Goal: Navigation & Orientation: Find specific page/section

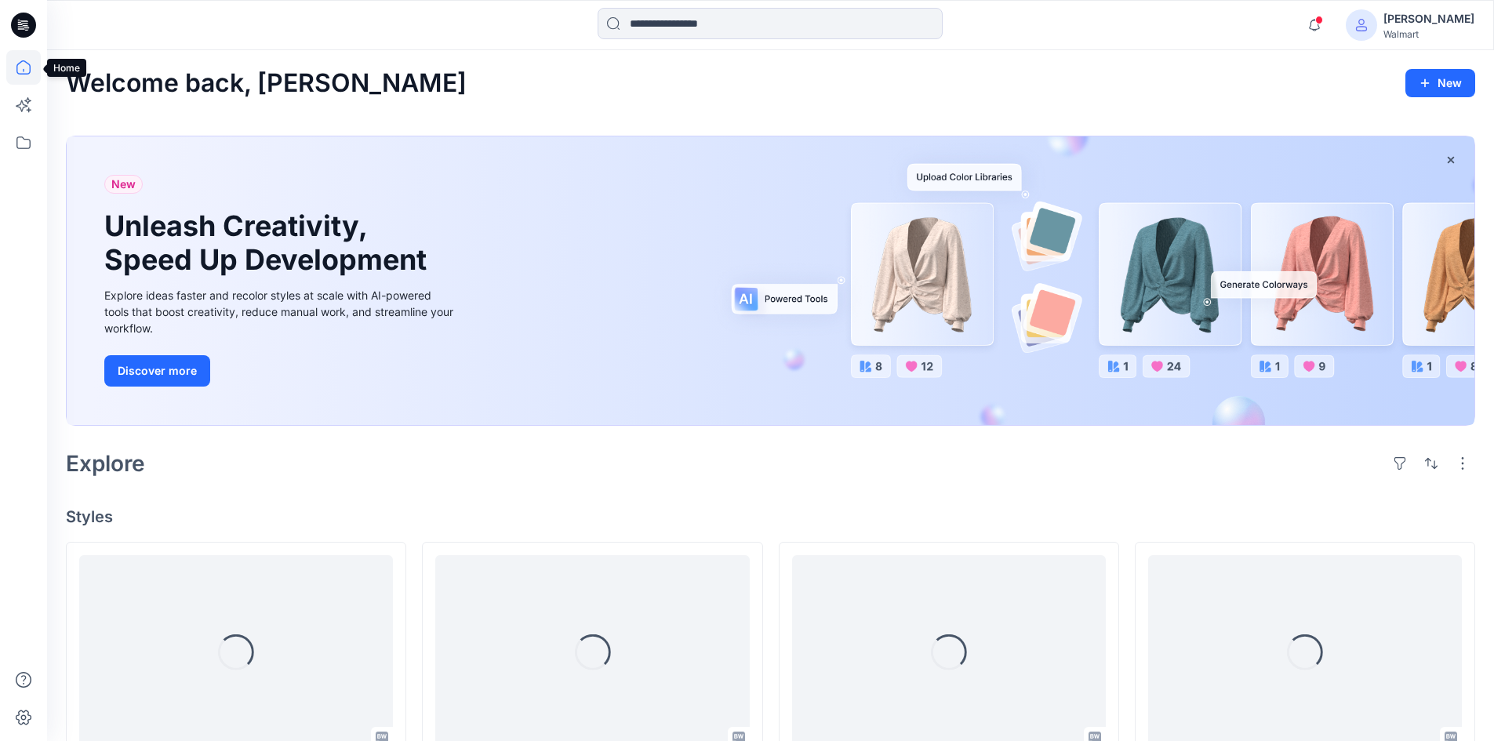
click at [31, 68] on icon at bounding box center [23, 67] width 35 height 35
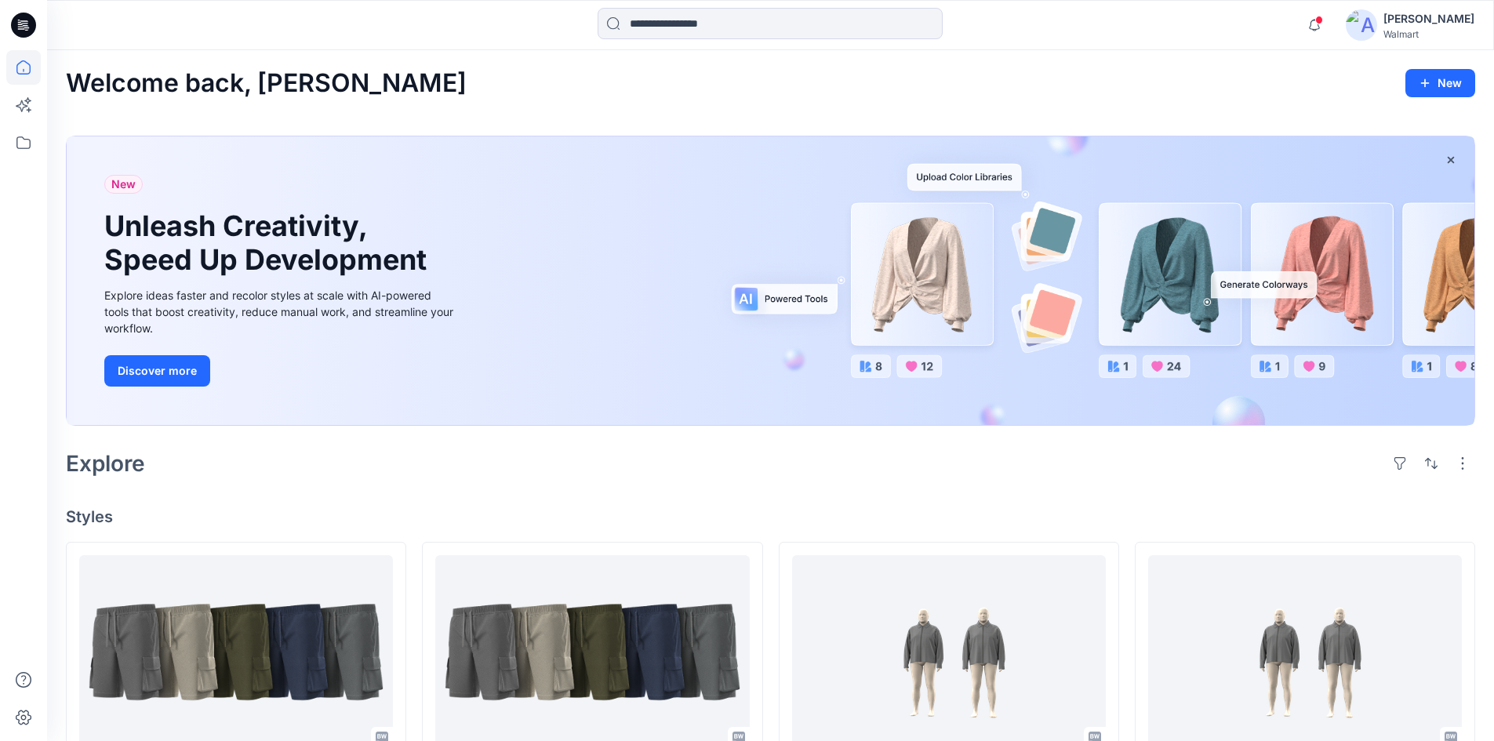
click at [25, 69] on icon at bounding box center [23, 67] width 35 height 35
click at [24, 141] on icon at bounding box center [23, 142] width 35 height 35
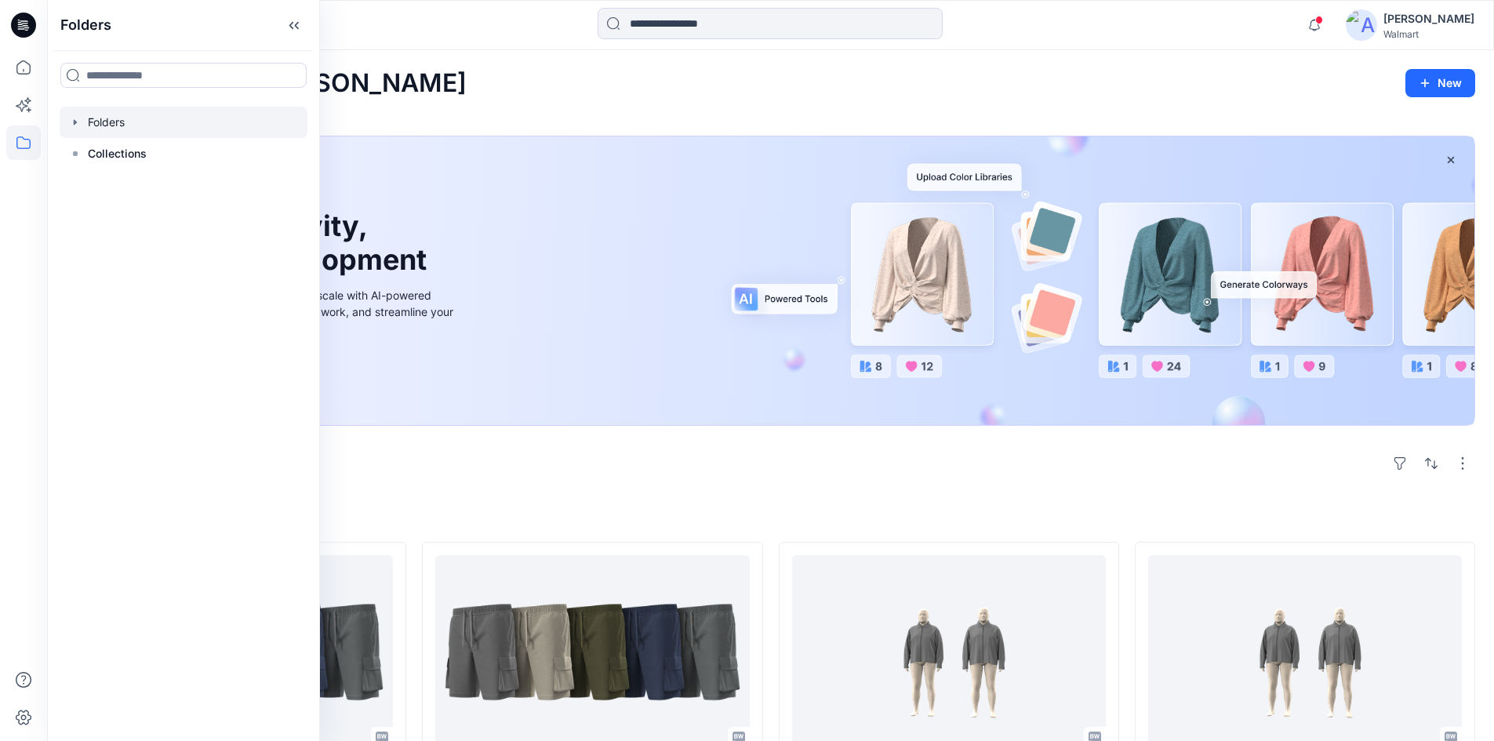
click at [76, 129] on div at bounding box center [184, 122] width 248 height 31
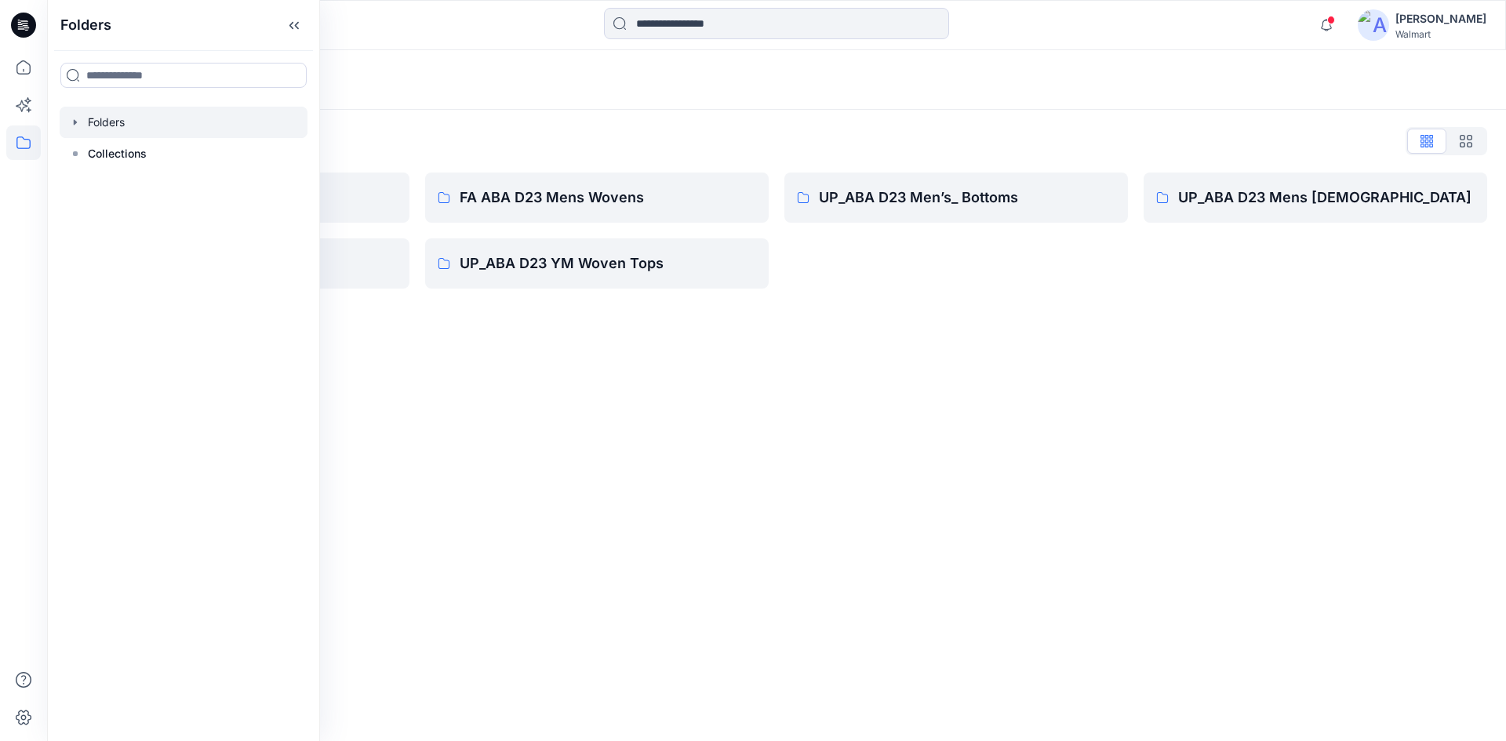
click at [73, 118] on icon "button" at bounding box center [75, 122] width 13 height 13
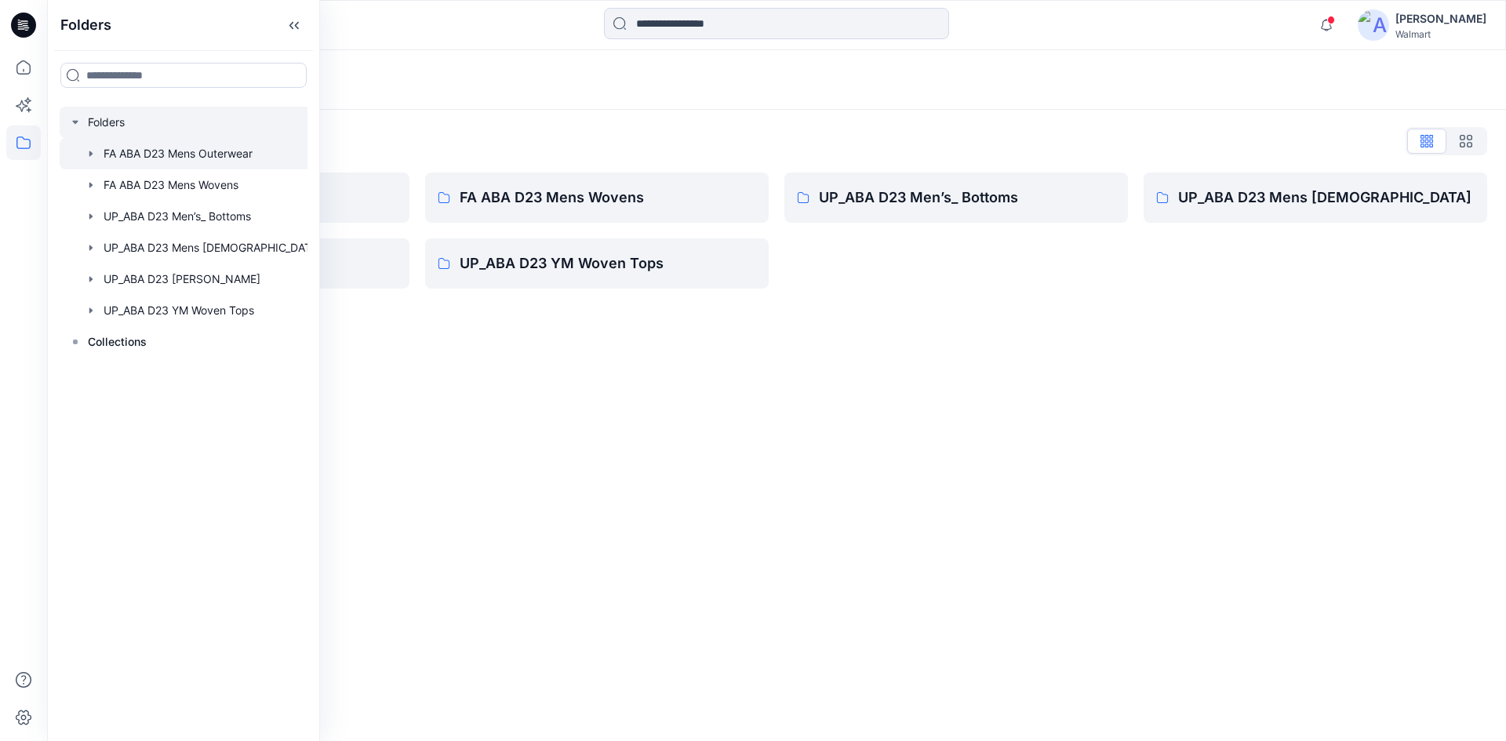
click at [91, 155] on icon "button" at bounding box center [90, 153] width 3 height 5
click at [135, 184] on p "FYE 2027 S1 FA ABA Mens Outerwear" at bounding box center [218, 185] width 198 height 19
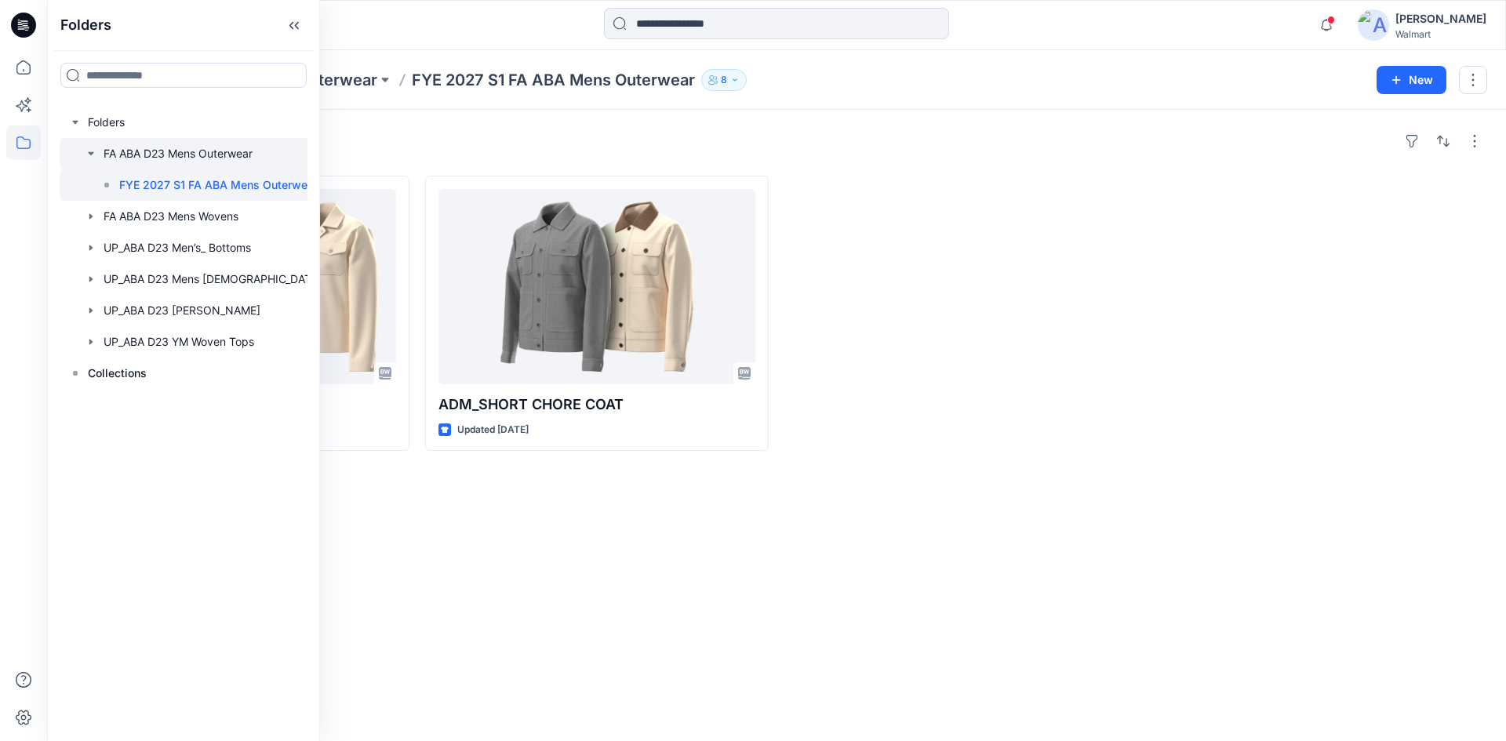
click at [90, 159] on icon "button" at bounding box center [91, 153] width 13 height 13
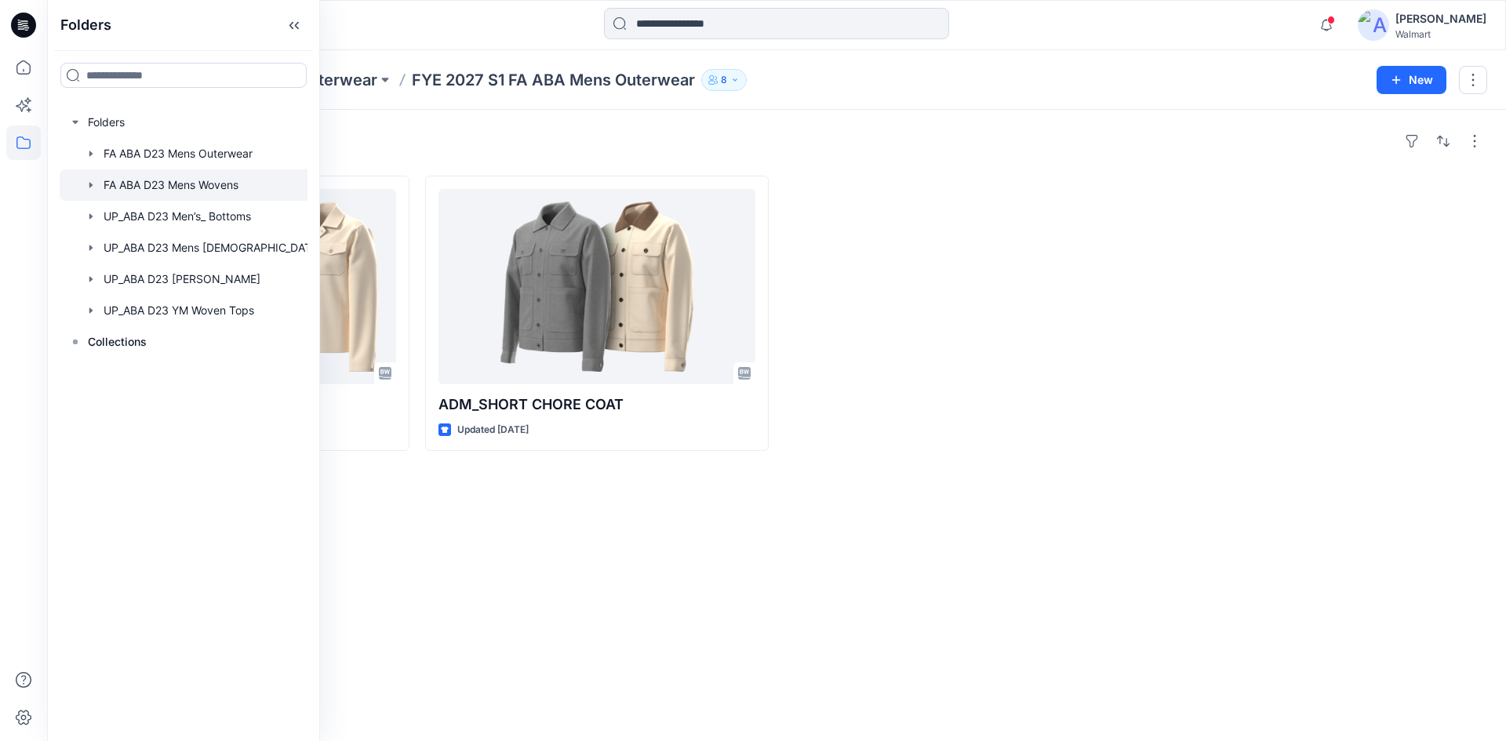
click at [92, 183] on icon "button" at bounding box center [91, 185] width 13 height 13
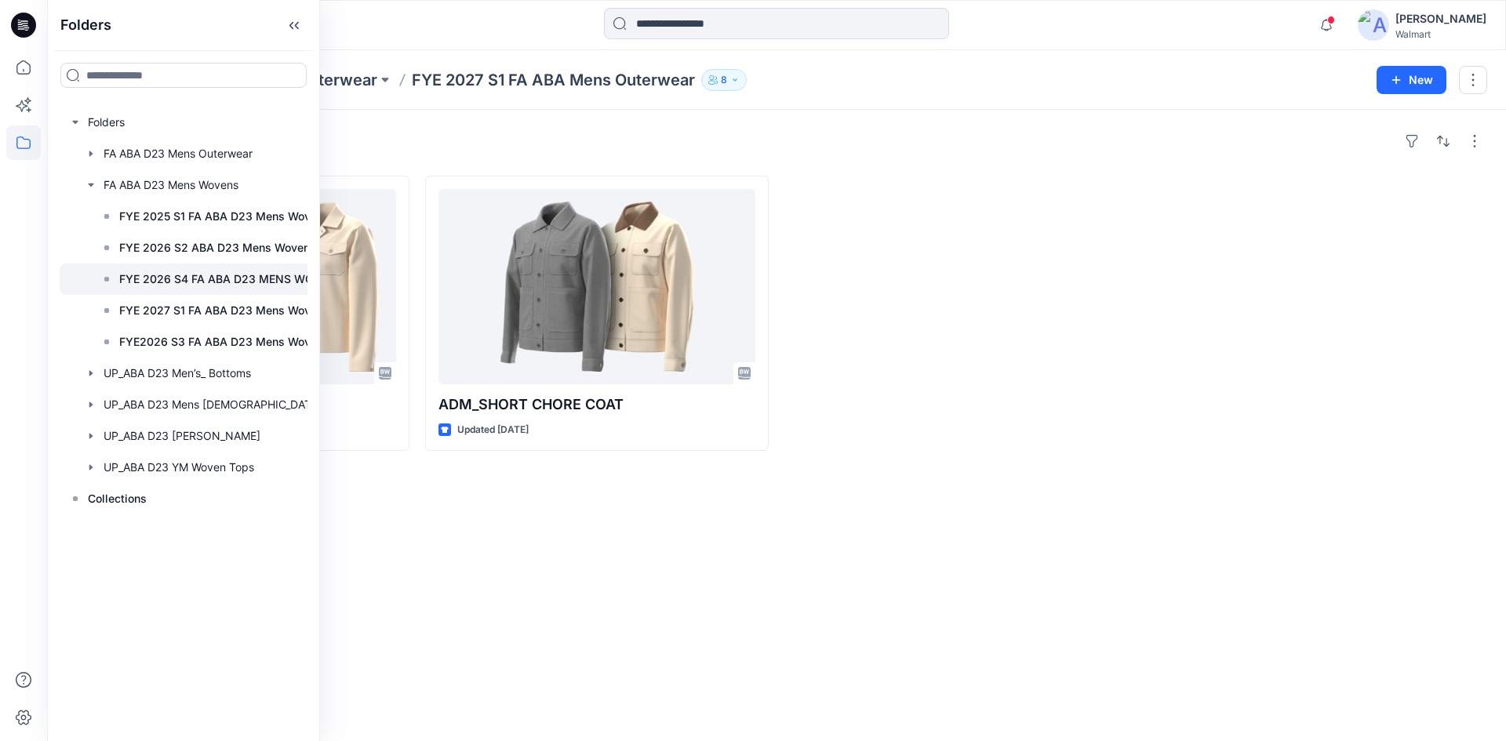
click at [184, 281] on p "FYE 2026 S4 FA ABA D23 MENS WOVENS" at bounding box center [231, 279] width 224 height 19
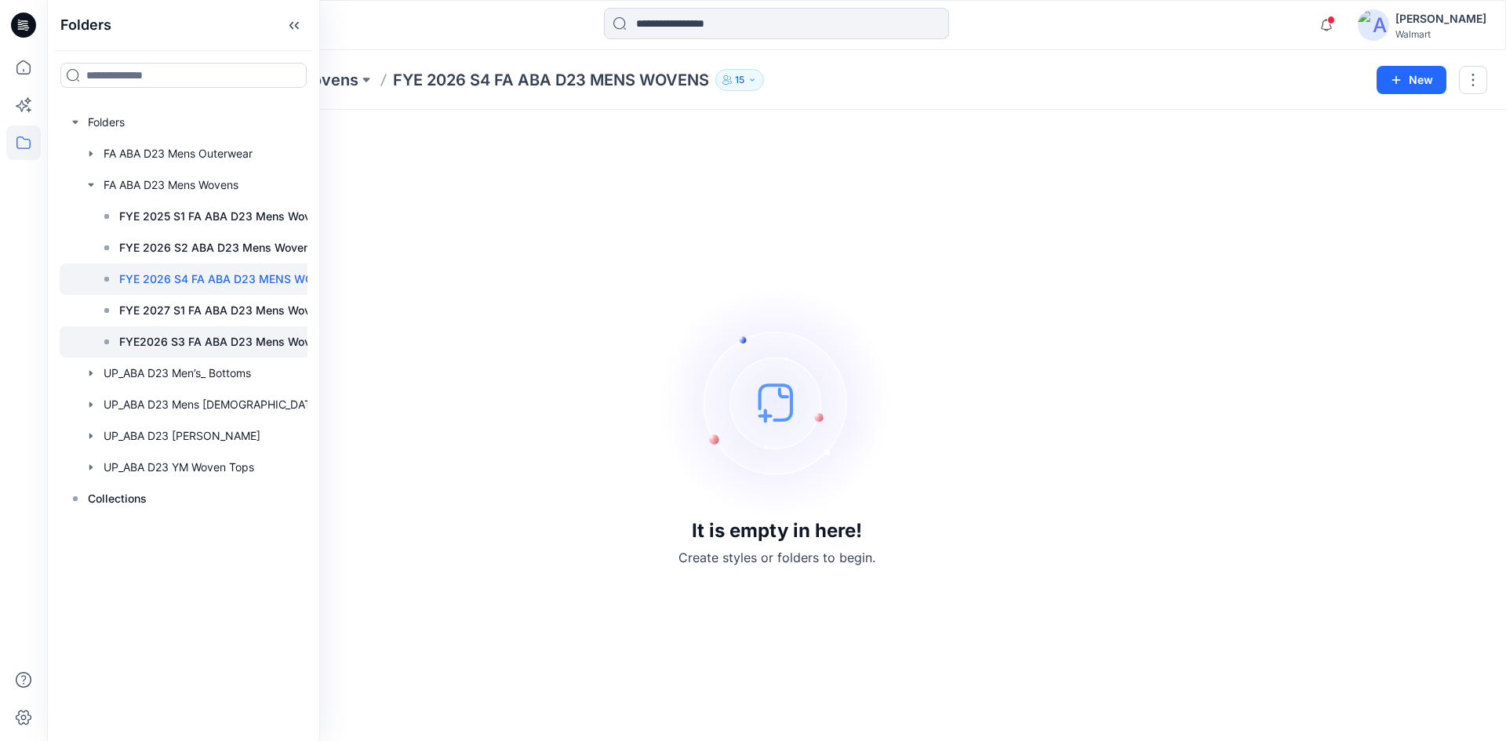
click at [194, 345] on p "FYE2026 S3 FA ABA D23 Mens Wovens" at bounding box center [224, 342] width 210 height 19
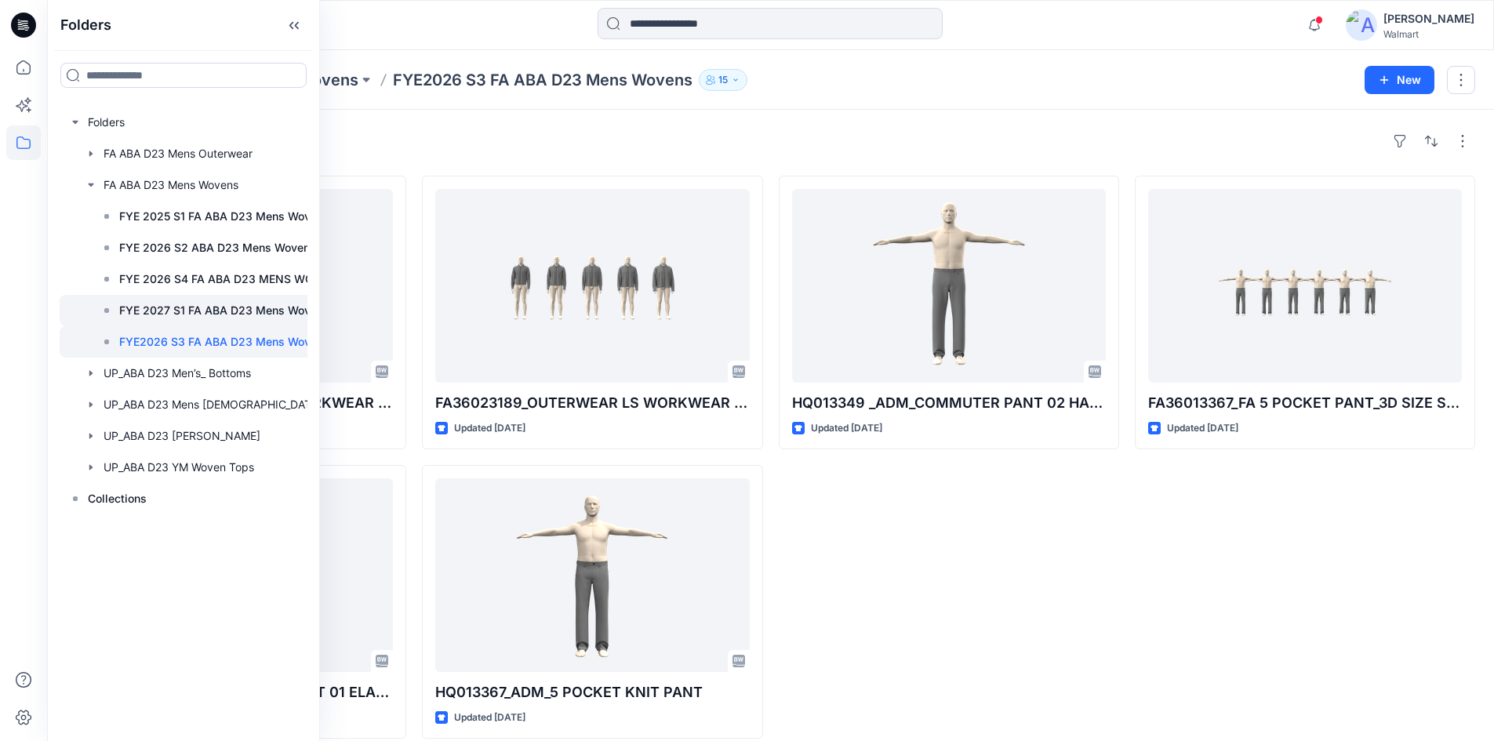
click at [189, 317] on p "FYE 2027 S1 FA ABA D23 Mens Wovens" at bounding box center [224, 310] width 210 height 19
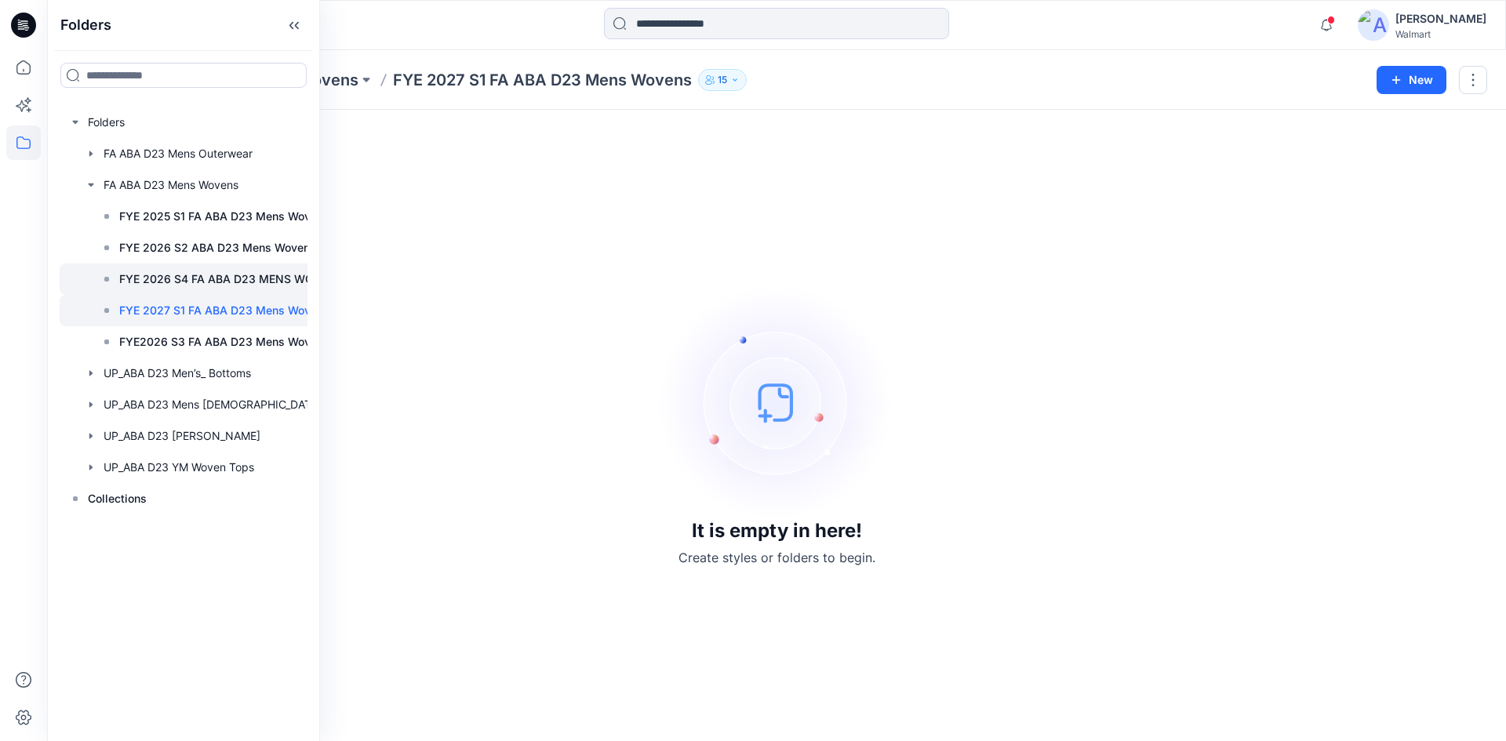
click at [191, 282] on p "FYE 2026 S4 FA ABA D23 MENS WOVENS" at bounding box center [231, 279] width 224 height 19
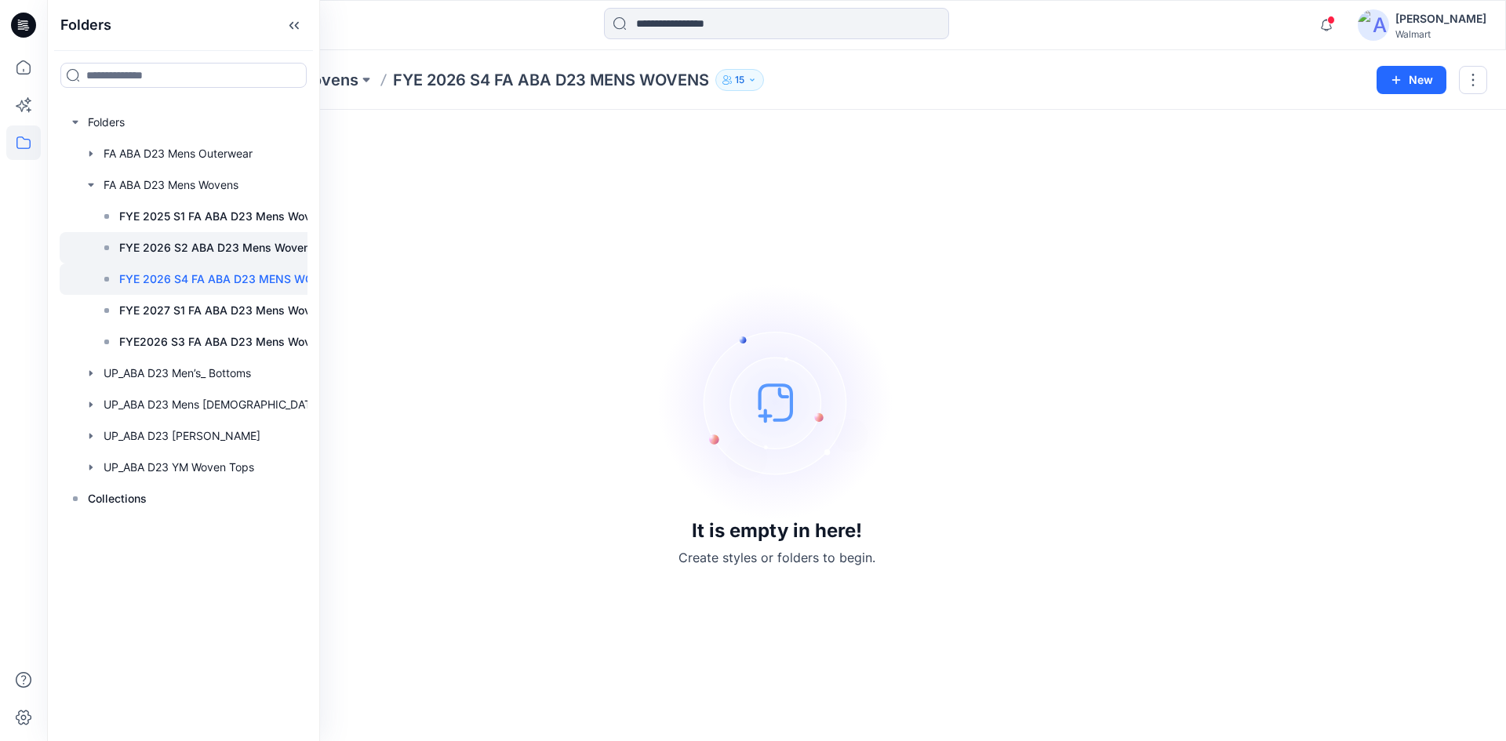
click at [205, 253] on p "FYE 2026 S2 ABA D23 Mens Wovens" at bounding box center [217, 247] width 197 height 19
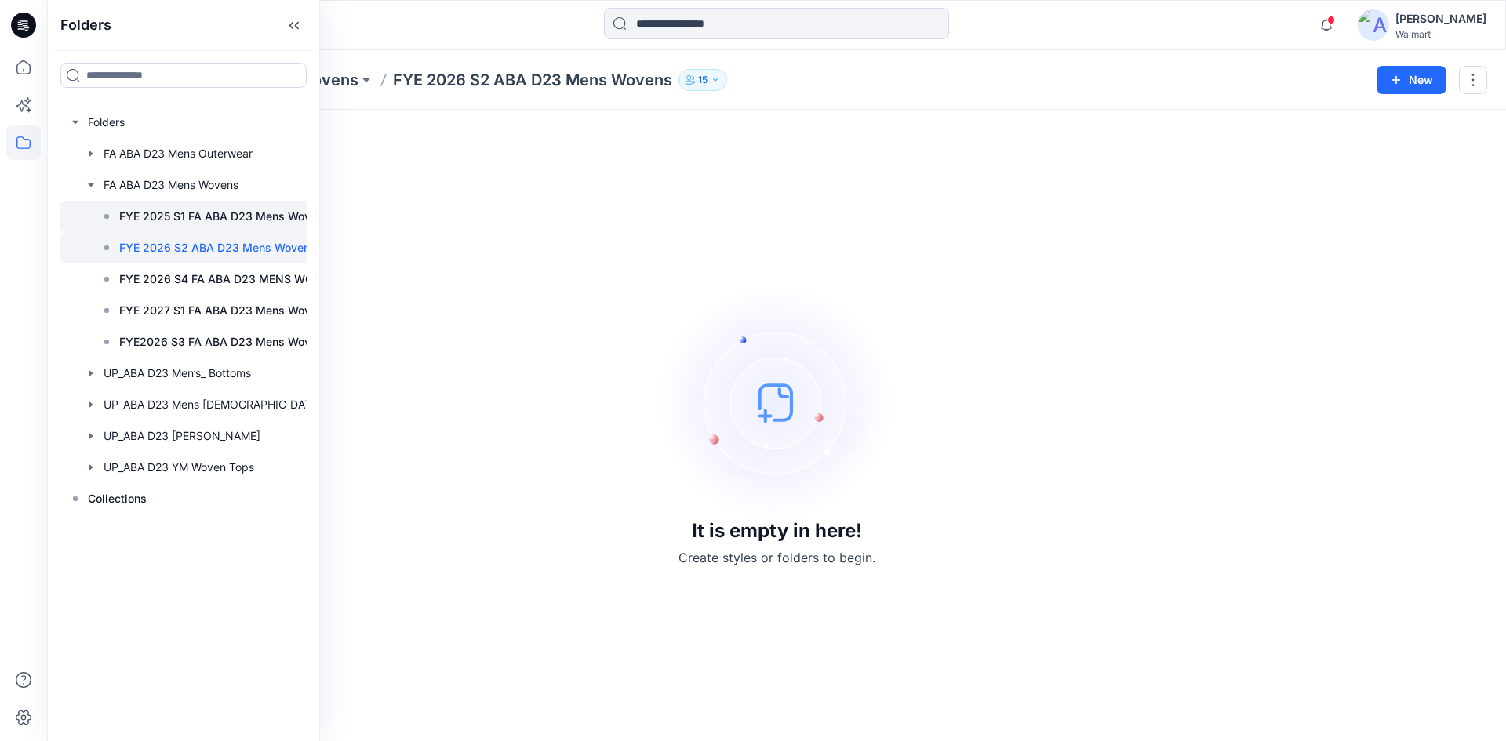
click at [202, 218] on p "FYE 2025 S1 FA ABA D23 Mens Wovens" at bounding box center [224, 216] width 210 height 19
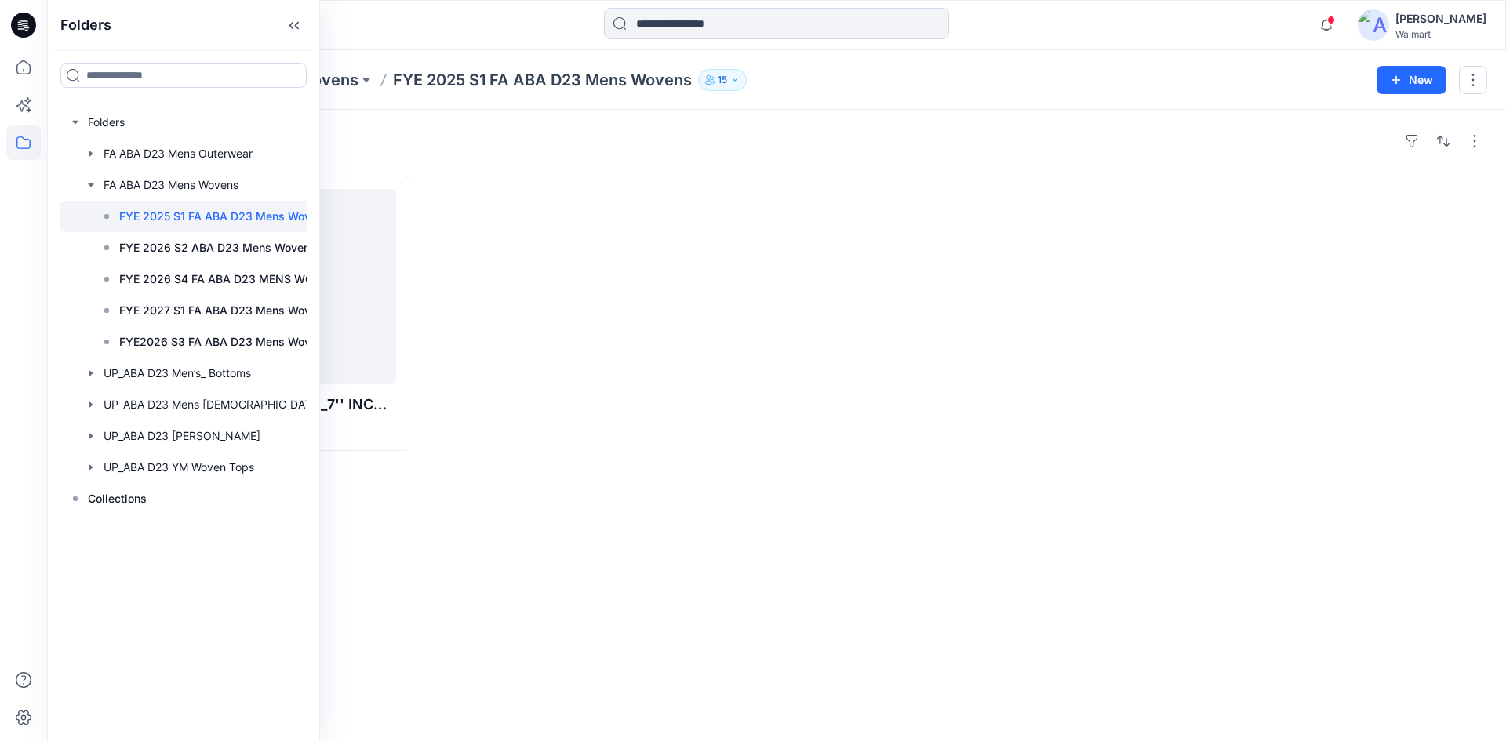
click at [524, 382] on div at bounding box center [597, 313] width 344 height 275
